Goal: Information Seeking & Learning: Learn about a topic

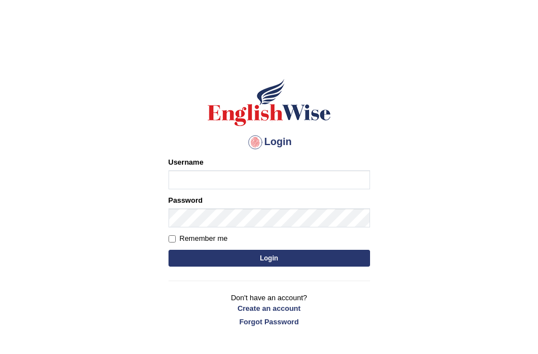
type input "Leticia_parramatta"
click at [287, 261] on button "Login" at bounding box center [269, 258] width 202 height 17
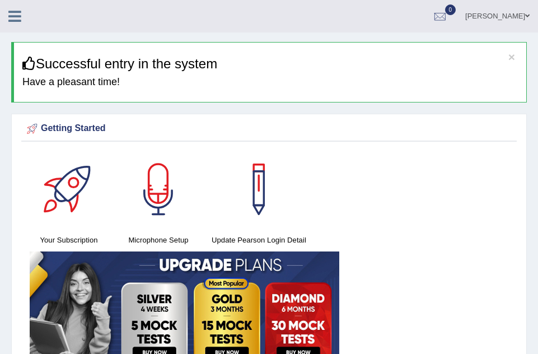
click at [14, 17] on icon at bounding box center [14, 16] width 13 height 15
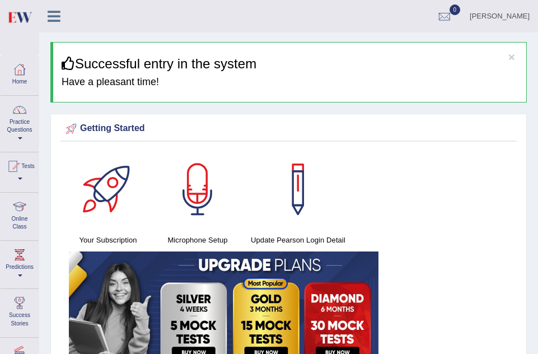
click at [14, 17] on img at bounding box center [19, 17] width 25 height 23
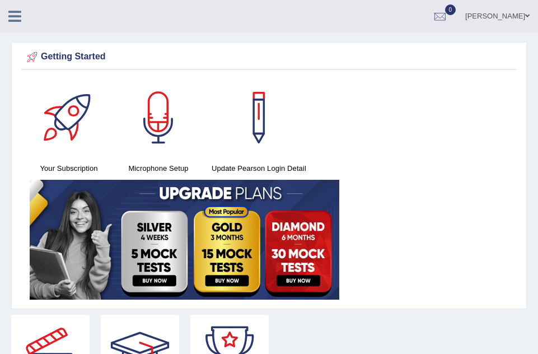
click at [16, 16] on icon at bounding box center [14, 16] width 13 height 15
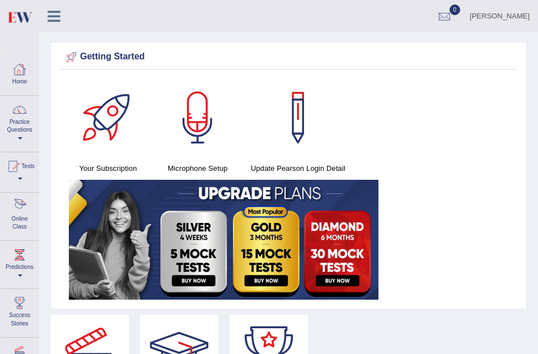
click at [22, 219] on link "Online Class" at bounding box center [20, 215] width 38 height 44
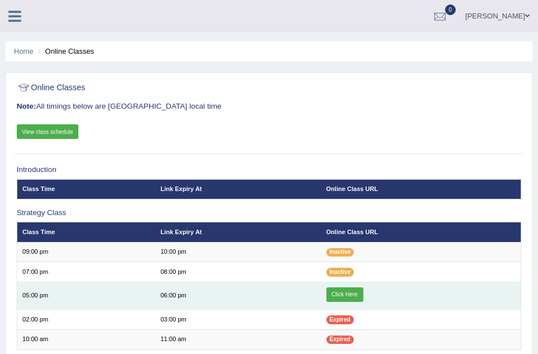
click at [354, 293] on link "Click Here" at bounding box center [344, 294] width 37 height 15
